Goal: Task Accomplishment & Management: Manage account settings

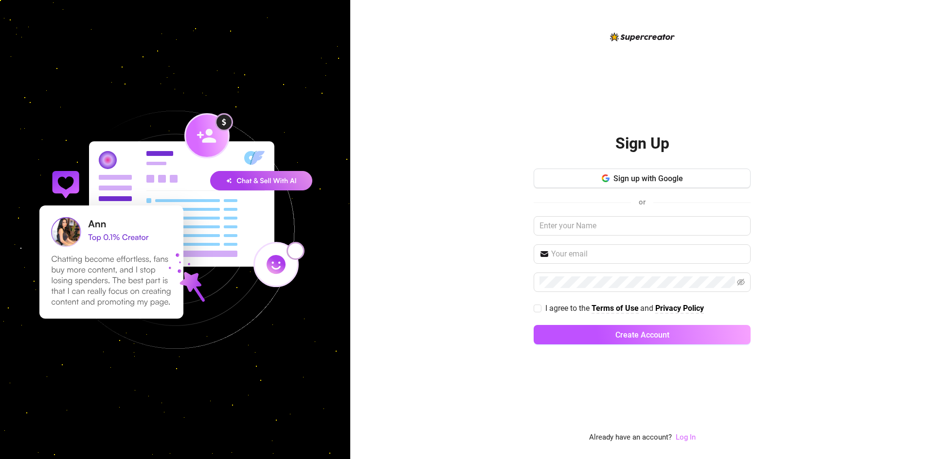
click at [684, 435] on link "Log In" at bounding box center [685, 437] width 20 height 9
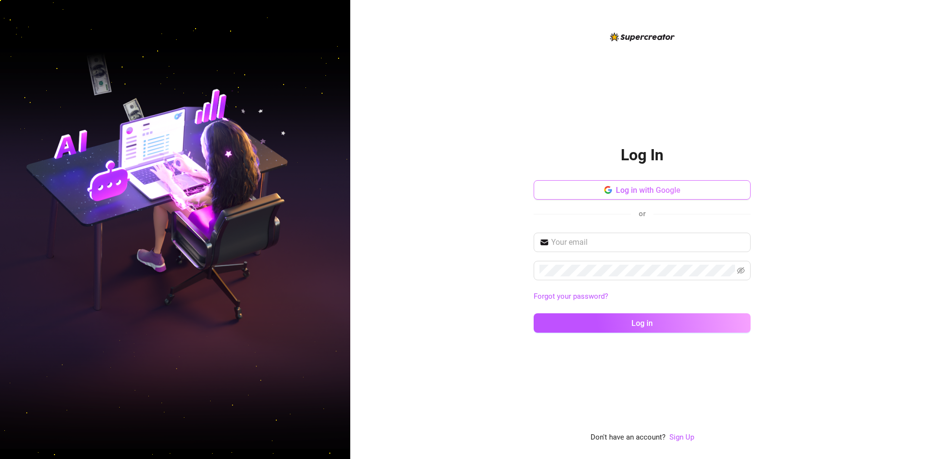
click at [630, 190] on span "Log in with Google" at bounding box center [648, 190] width 65 height 9
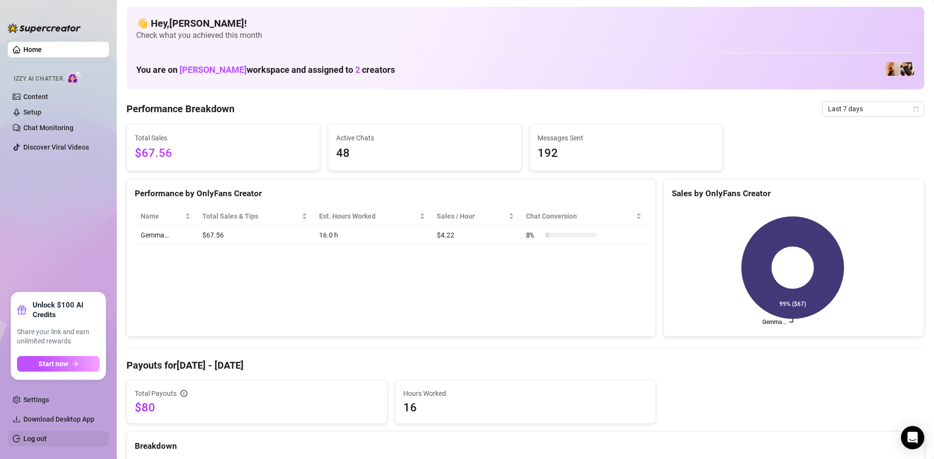
click at [40, 442] on link "Log out" at bounding box center [34, 439] width 23 height 8
